Goal: Obtain resource: Obtain resource

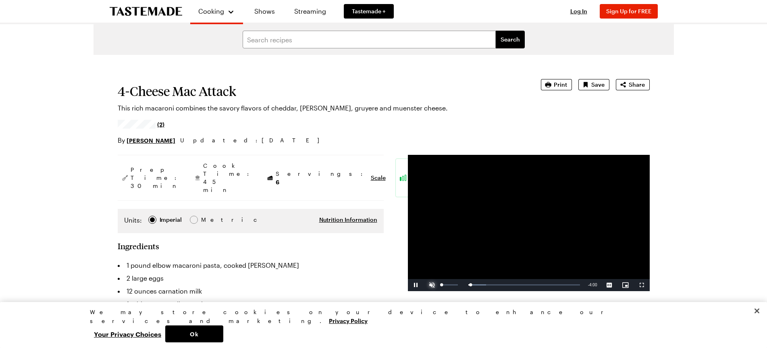
click at [433, 285] on span "Video Player" at bounding box center [432, 285] width 16 height 0
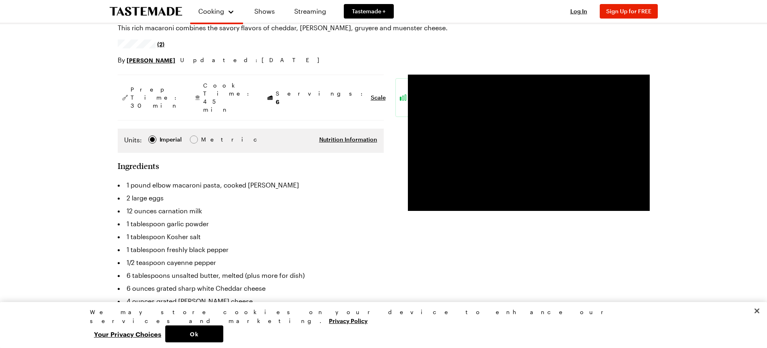
scroll to position [81, 0]
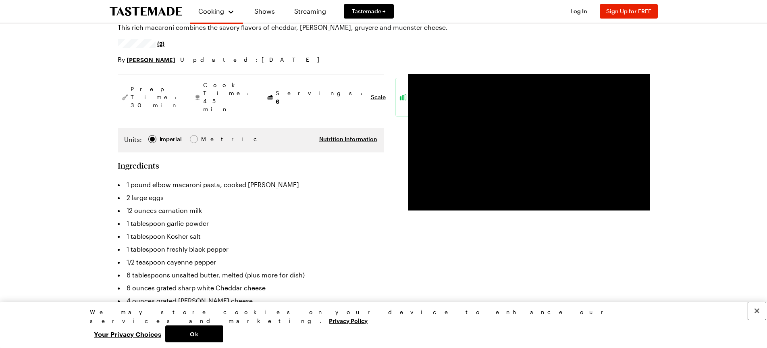
click at [760, 320] on button "Close" at bounding box center [757, 311] width 18 height 18
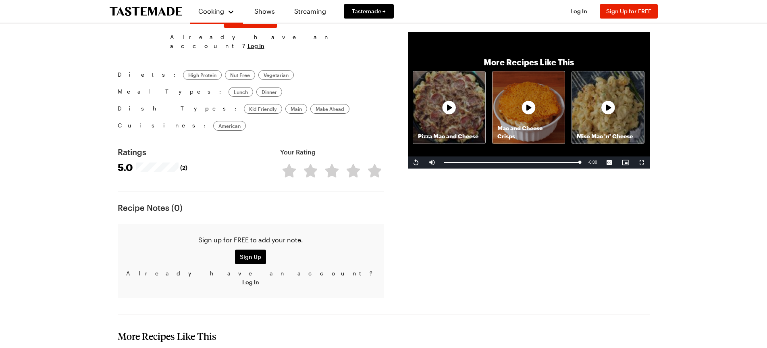
scroll to position [416, 0]
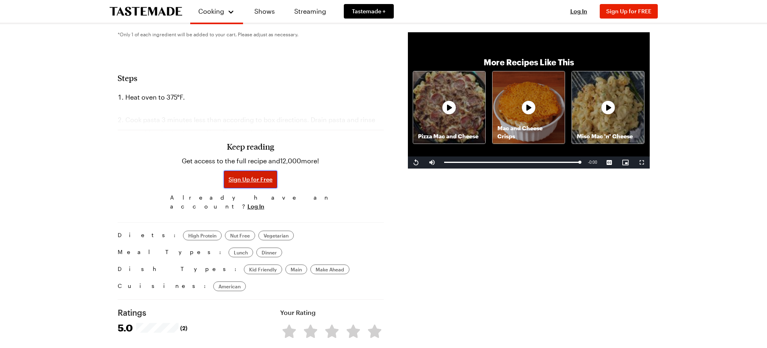
click at [235, 175] on span "Sign Up for Free" at bounding box center [251, 179] width 44 height 8
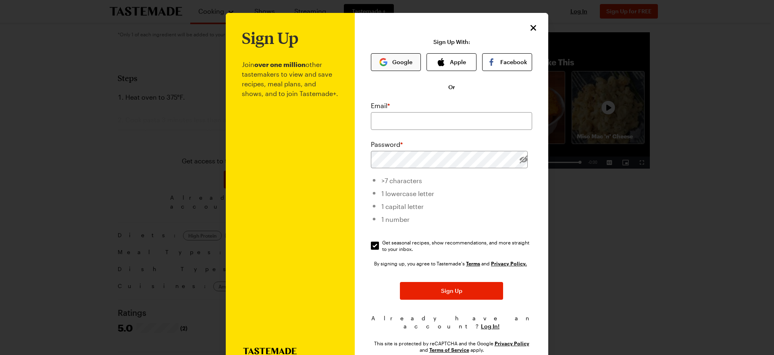
click at [395, 54] on button "Google" at bounding box center [396, 62] width 50 height 18
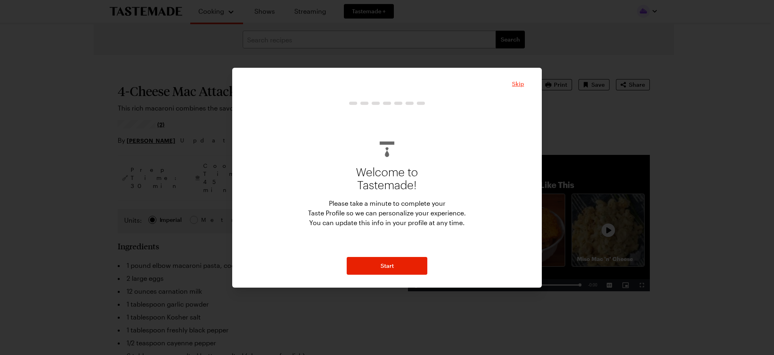
click at [516, 87] on span "Skip" at bounding box center [518, 84] width 12 height 8
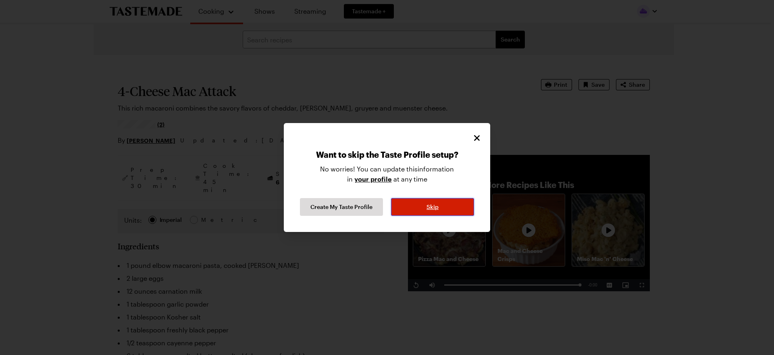
click at [414, 205] on button "Skip" at bounding box center [432, 207] width 83 height 18
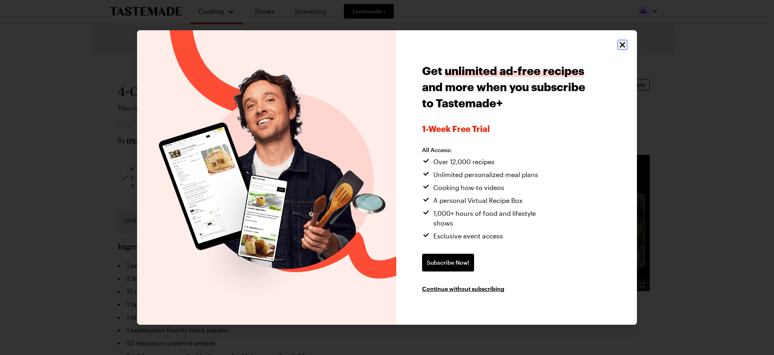
click at [621, 50] on icon "Close" at bounding box center [623, 45] width 10 height 10
type textarea "x"
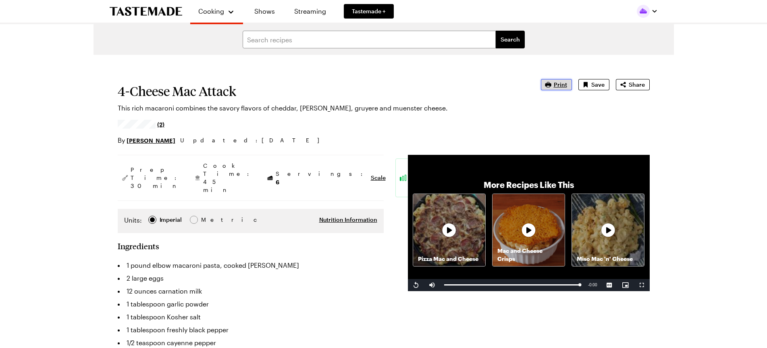
click at [566, 81] on button "Print" at bounding box center [556, 84] width 31 height 11
